Goal: Find specific page/section: Locate a particular part of the current website

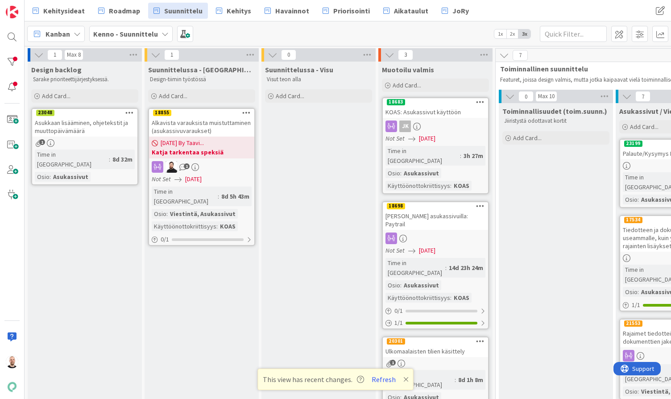
scroll to position [28, 0]
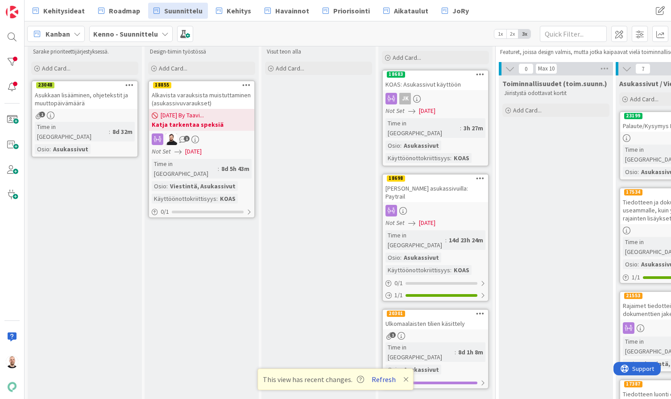
click at [385, 380] on button "Refresh" at bounding box center [384, 379] width 30 height 12
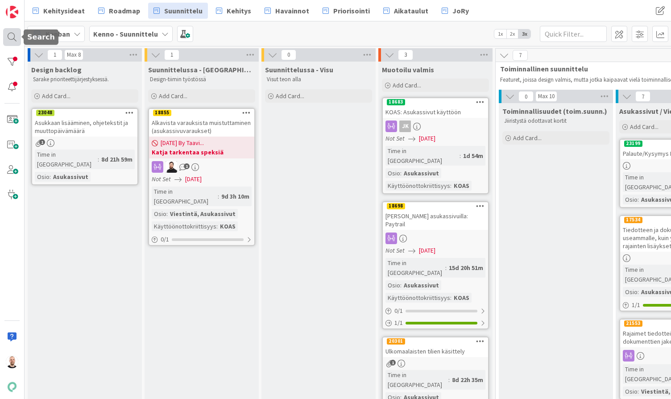
click at [15, 36] on div at bounding box center [12, 37] width 18 height 18
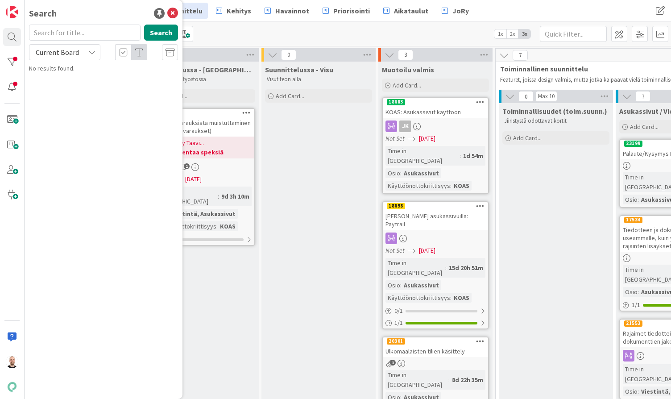
click at [84, 37] on input "text" at bounding box center [85, 33] width 112 height 16
type input "viestintä rooli"
click at [137, 78] on span "Asunnot-osion kautta" at bounding box center [141, 79] width 57 height 8
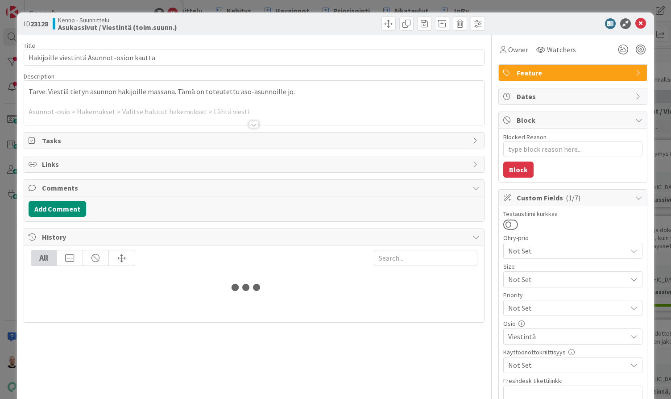
type textarea "x"
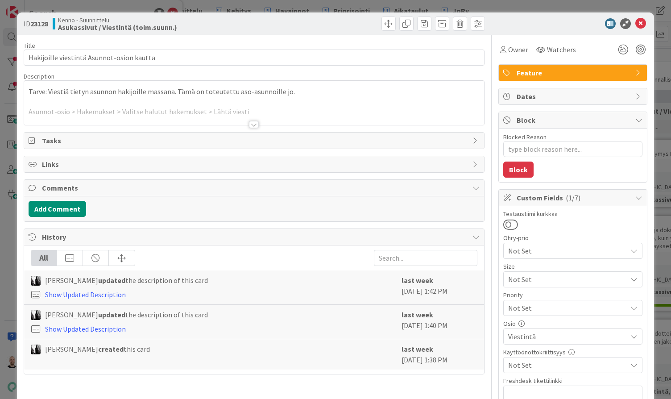
click at [253, 124] on div at bounding box center [254, 124] width 10 height 7
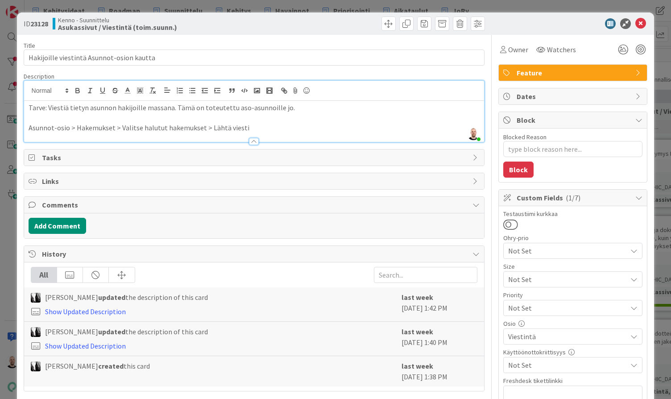
click at [304, 6] on div "ID 23128 Kenno - Suunnittelu Asukassivut / Viestintä (toim.suunn.) Title 41 / 1…" at bounding box center [335, 199] width 671 height 399
